Goal: Navigation & Orientation: Find specific page/section

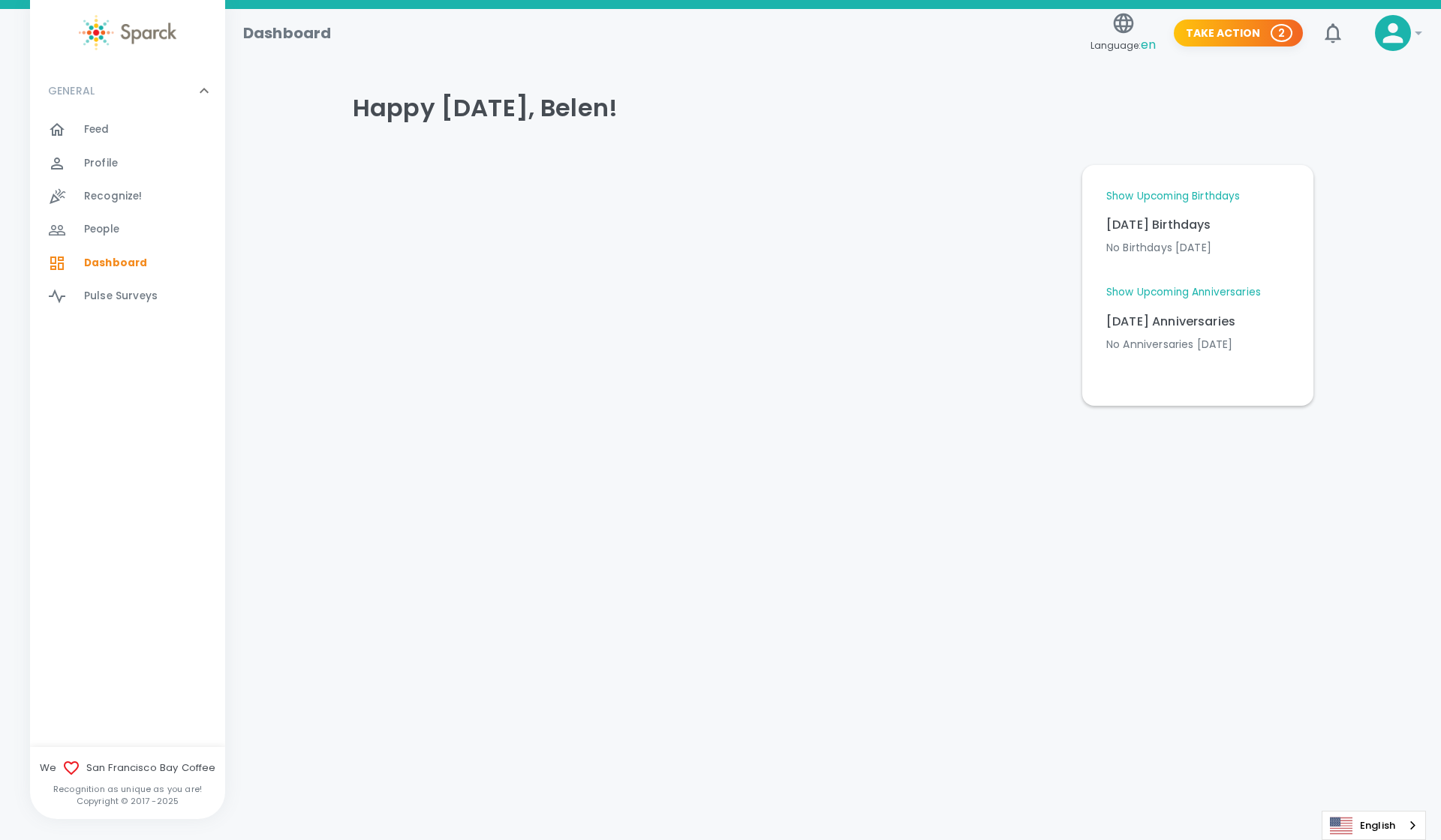
click at [1229, 197] on link "Show Upcoming Birthdays" at bounding box center [1173, 197] width 133 height 15
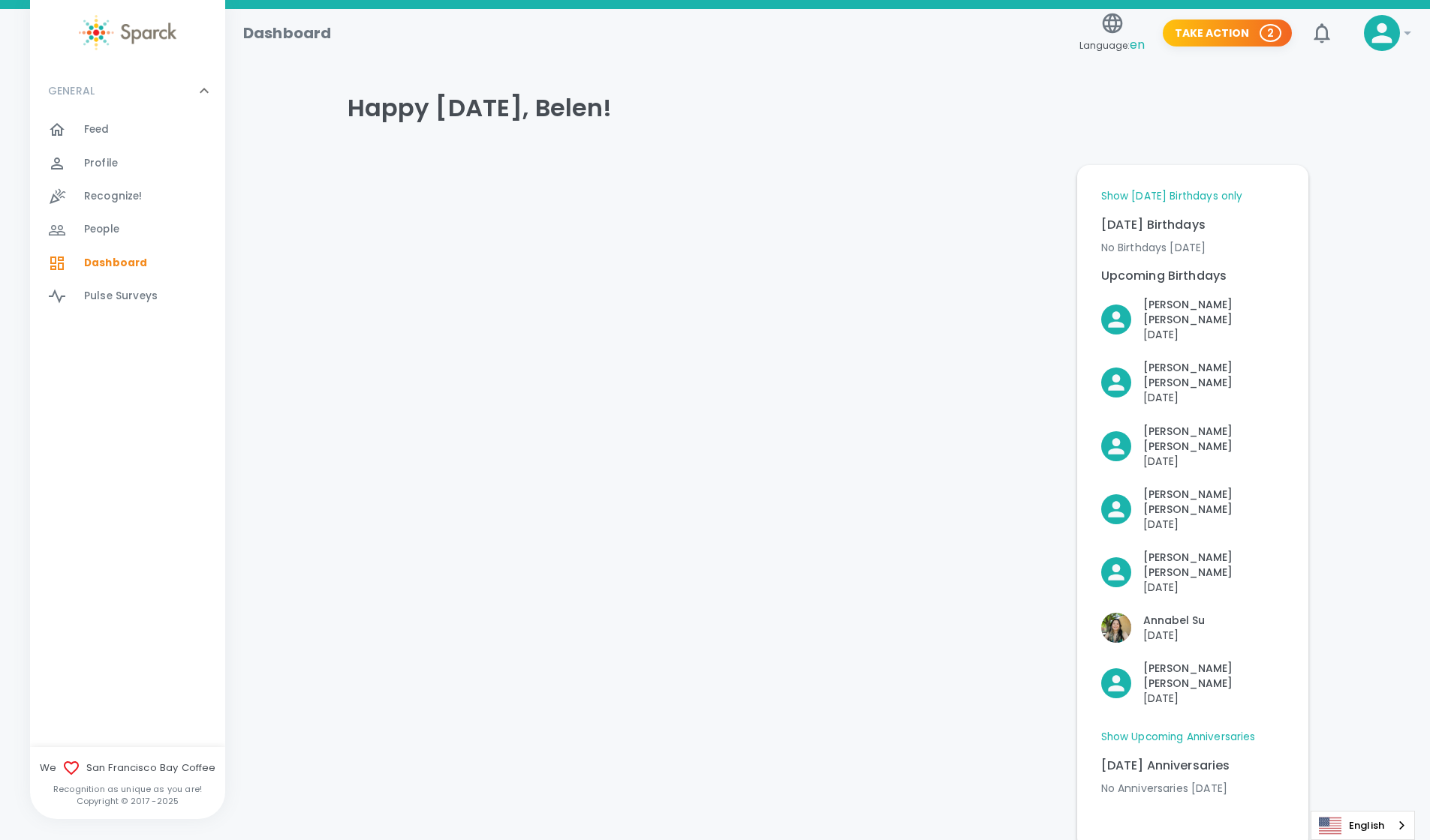
click at [1210, 730] on link "Show Upcoming Anniversaries" at bounding box center [1178, 737] width 155 height 15
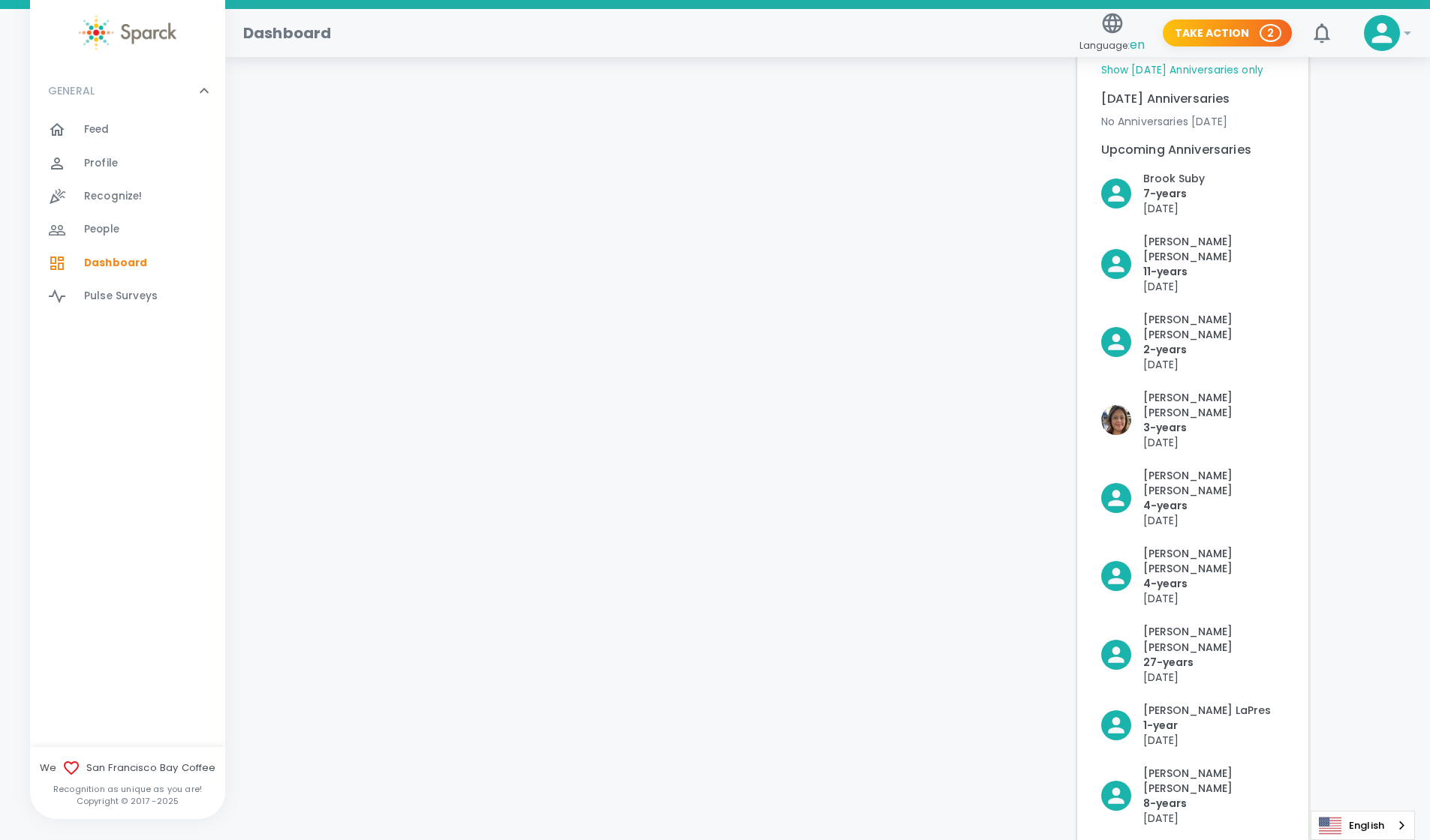
scroll to position [580, 0]
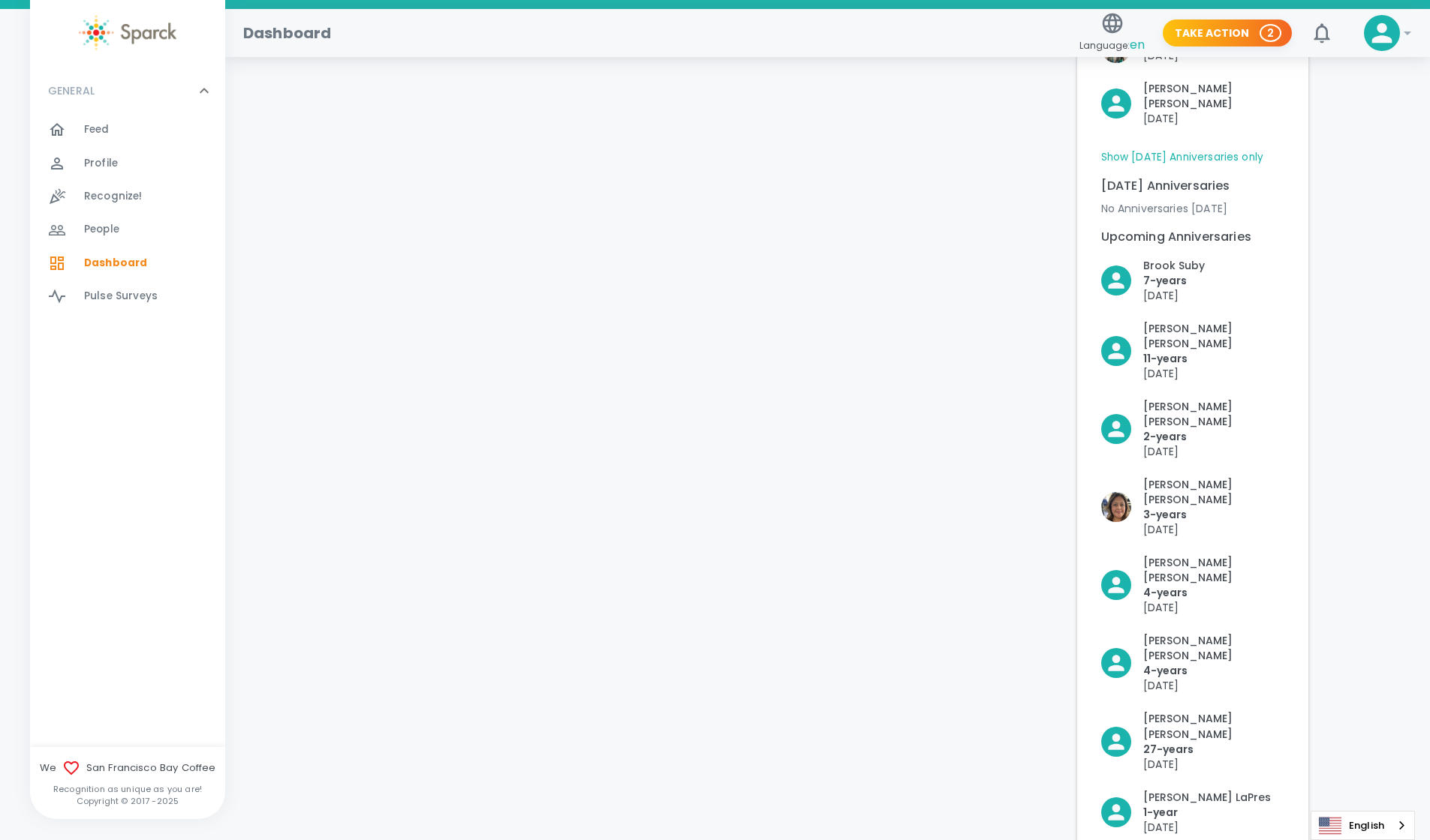
click at [118, 130] on div "Feed 0" at bounding box center [155, 130] width 141 height 21
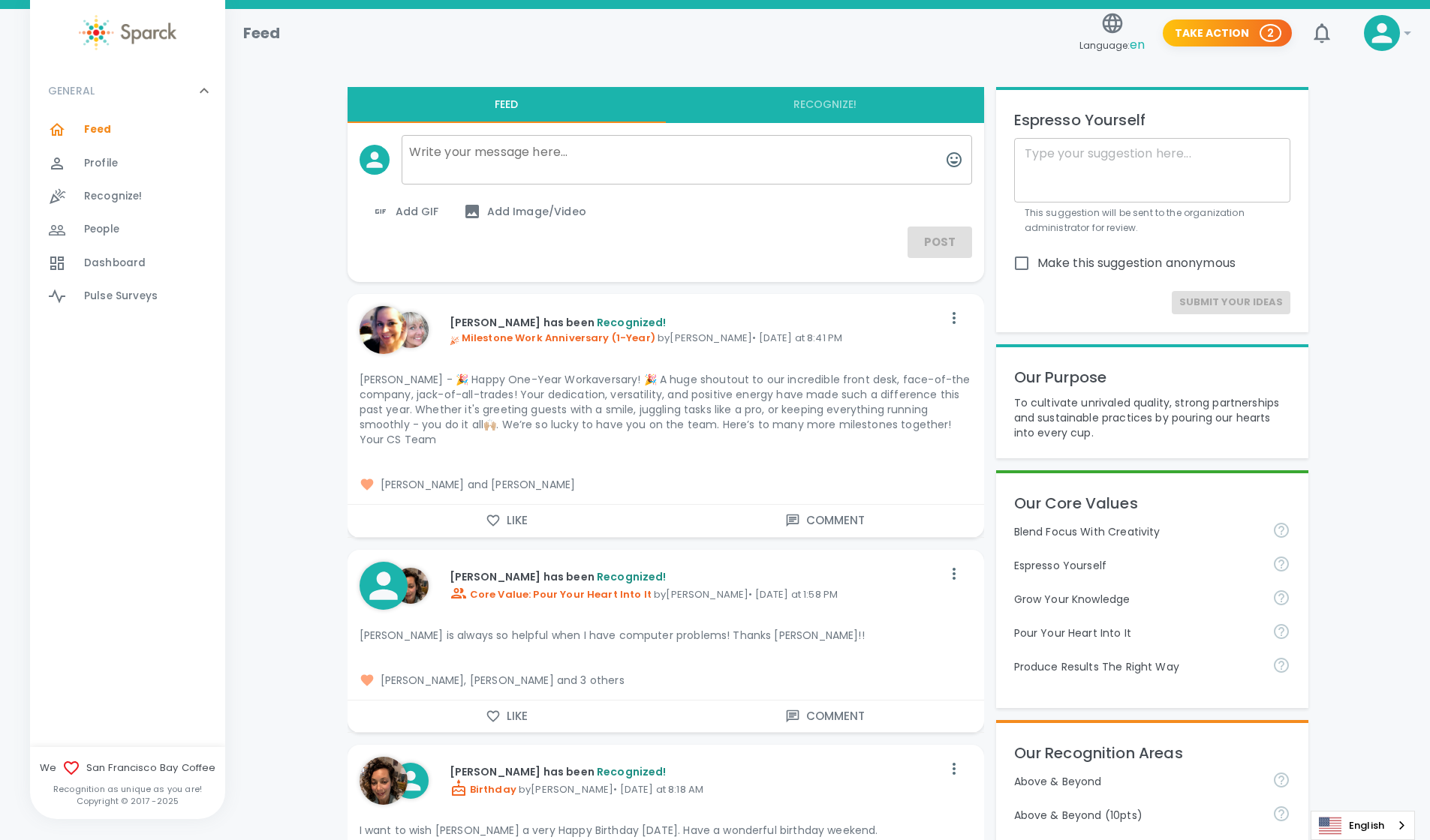
click at [492, 516] on icon "button" at bounding box center [492, 521] width 13 height 12
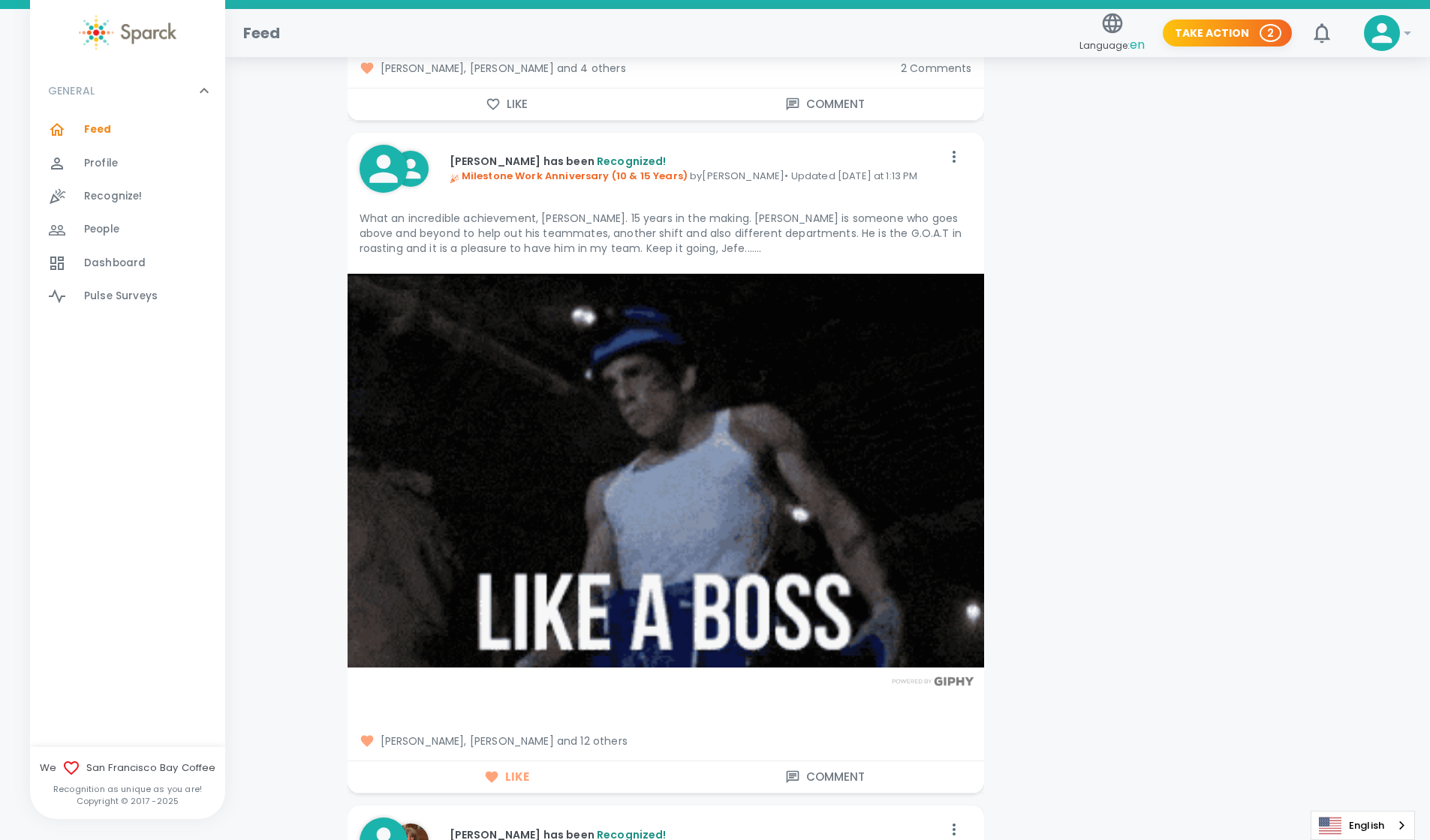
scroll to position [2903, 0]
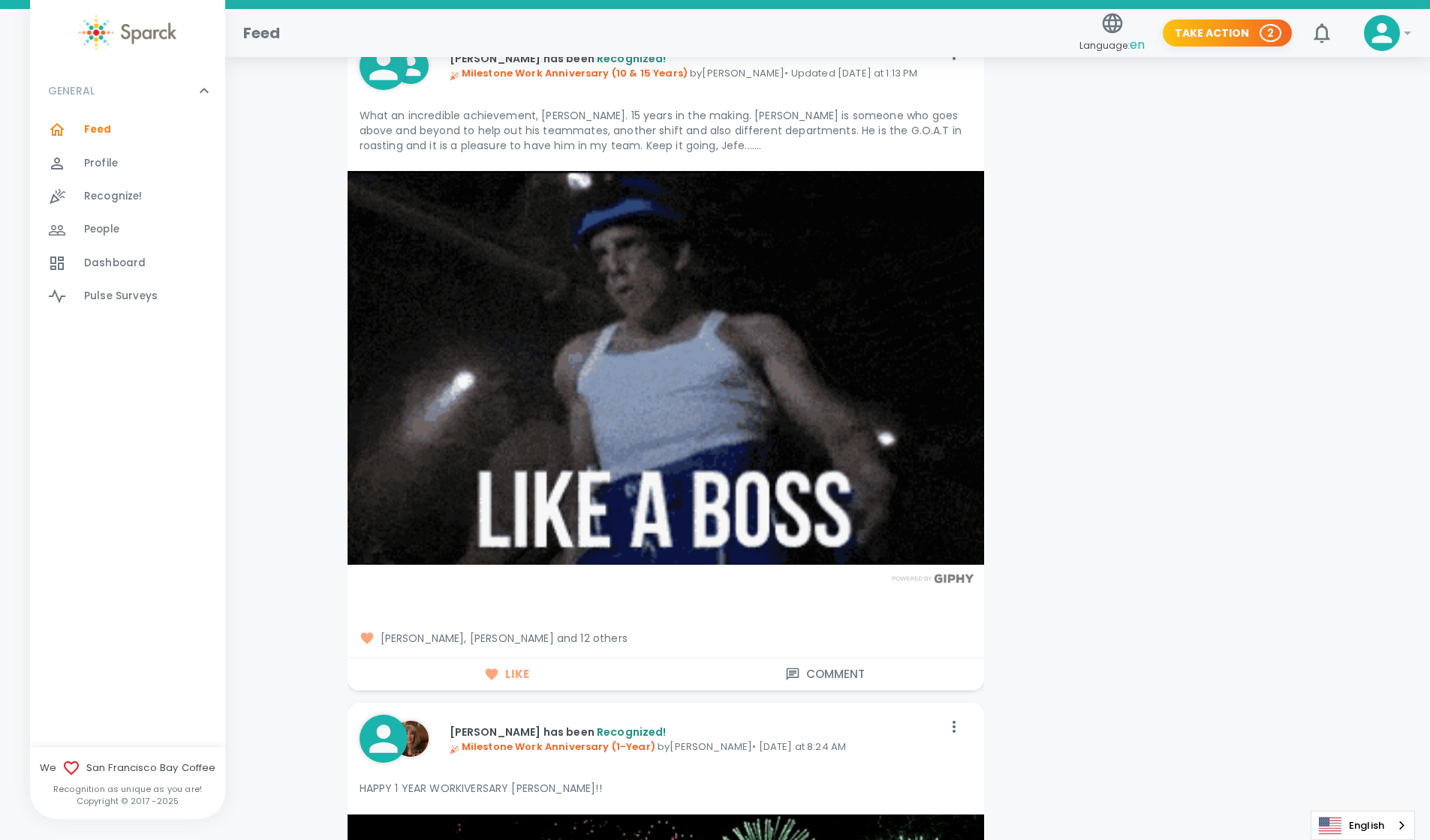
click at [605, 631] on span "[PERSON_NAME], [PERSON_NAME] and 12 others" at bounding box center [665, 638] width 612 height 15
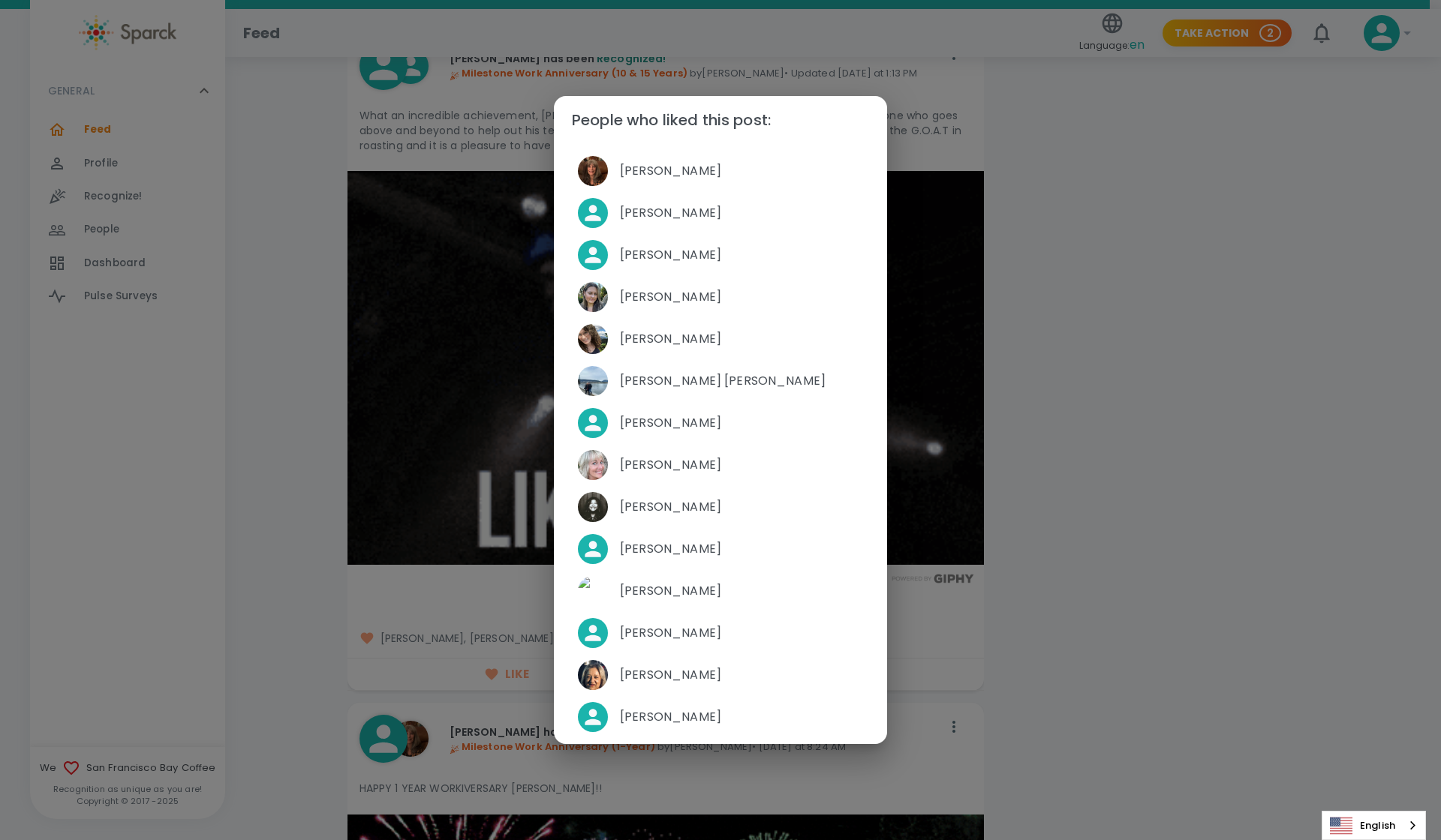
click at [1248, 318] on div "People who liked this post: [PERSON_NAME] [PERSON_NAME] [PERSON_NAME] [PERSON_N…" at bounding box center [720, 420] width 1441 height 840
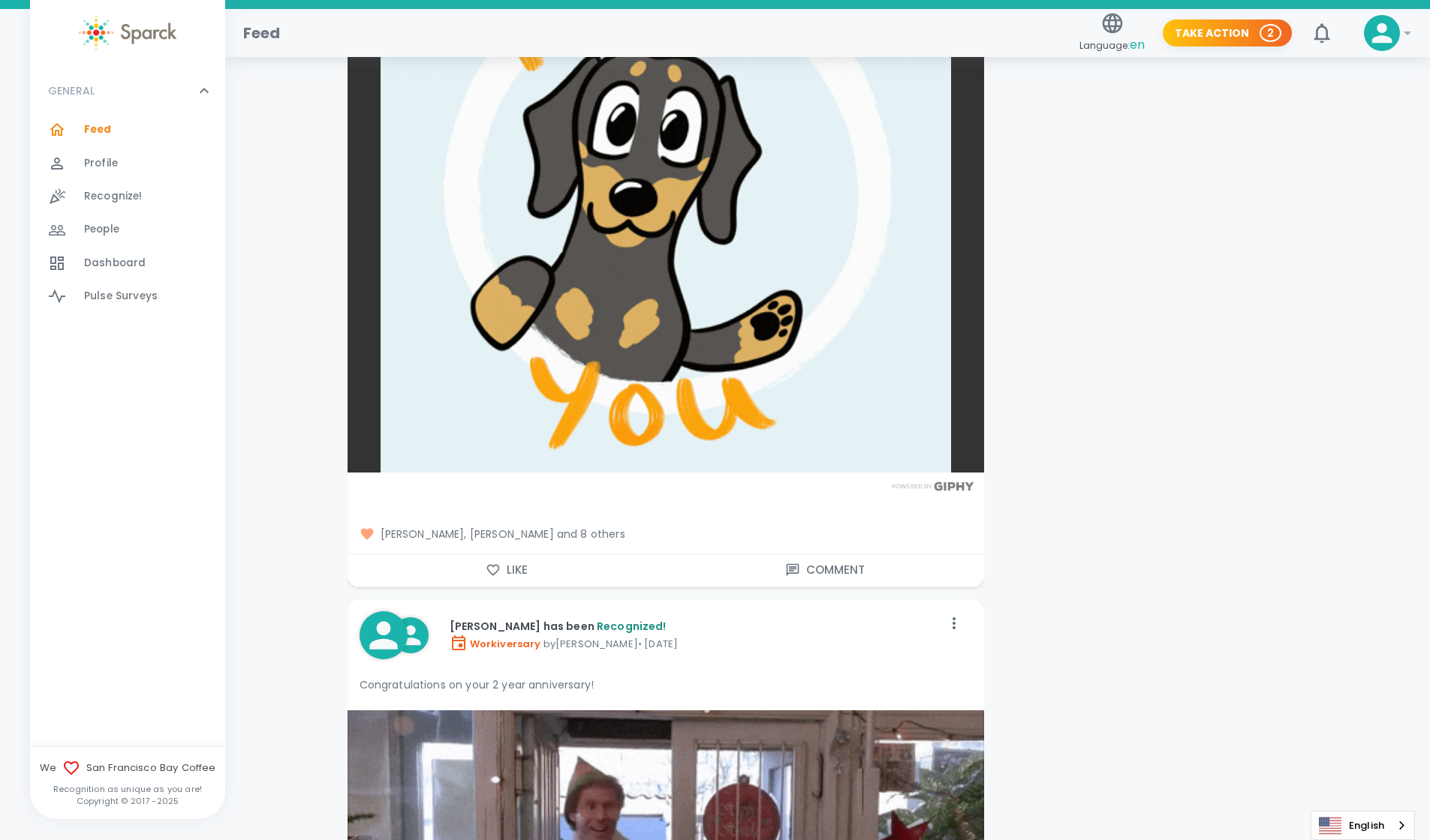
scroll to position [8034, 0]
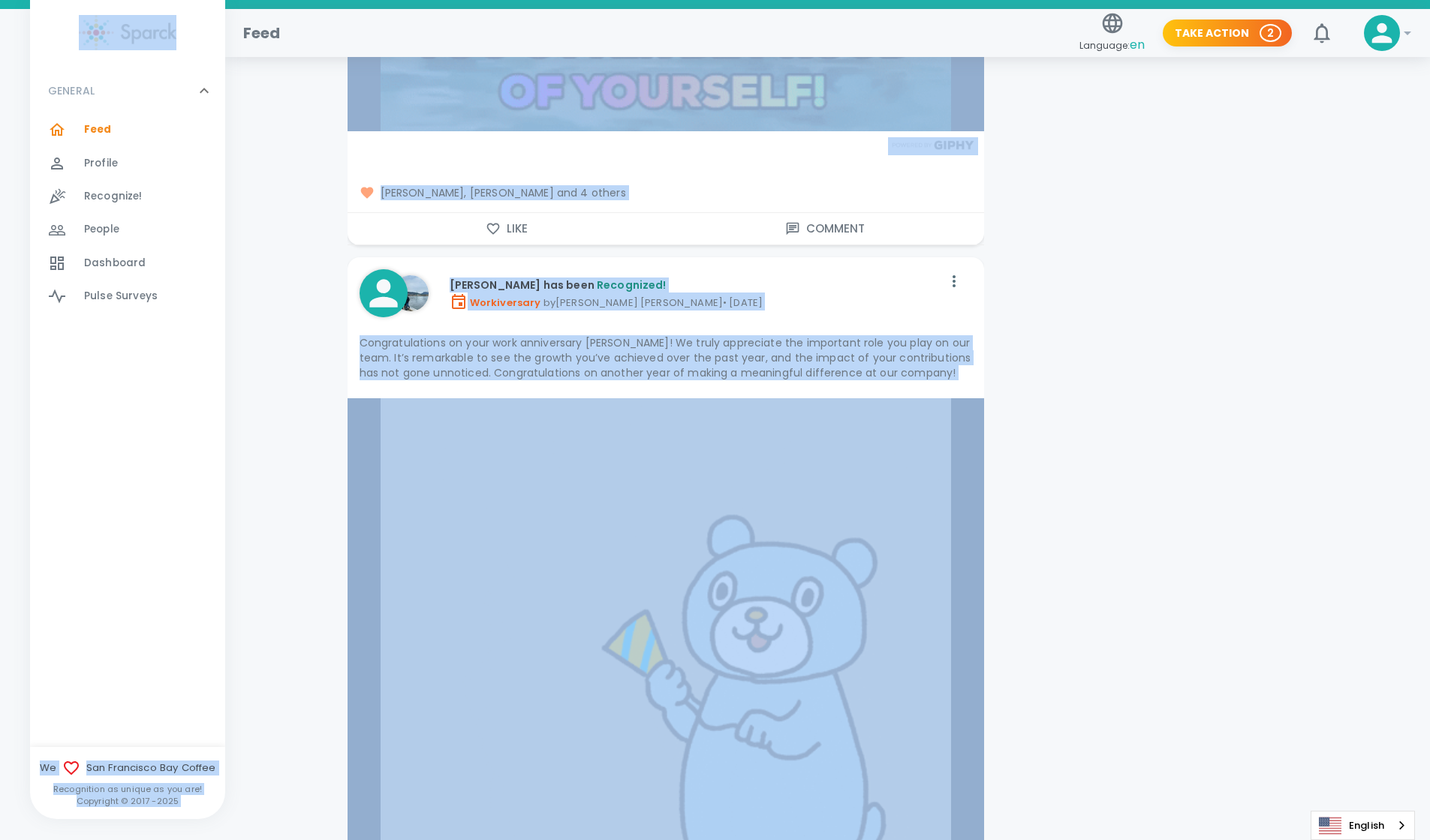
drag, startPoint x: 1408, startPoint y: 82, endPoint x: 1408, endPoint y: 4, distance: 78.0
